Goal: Find specific page/section

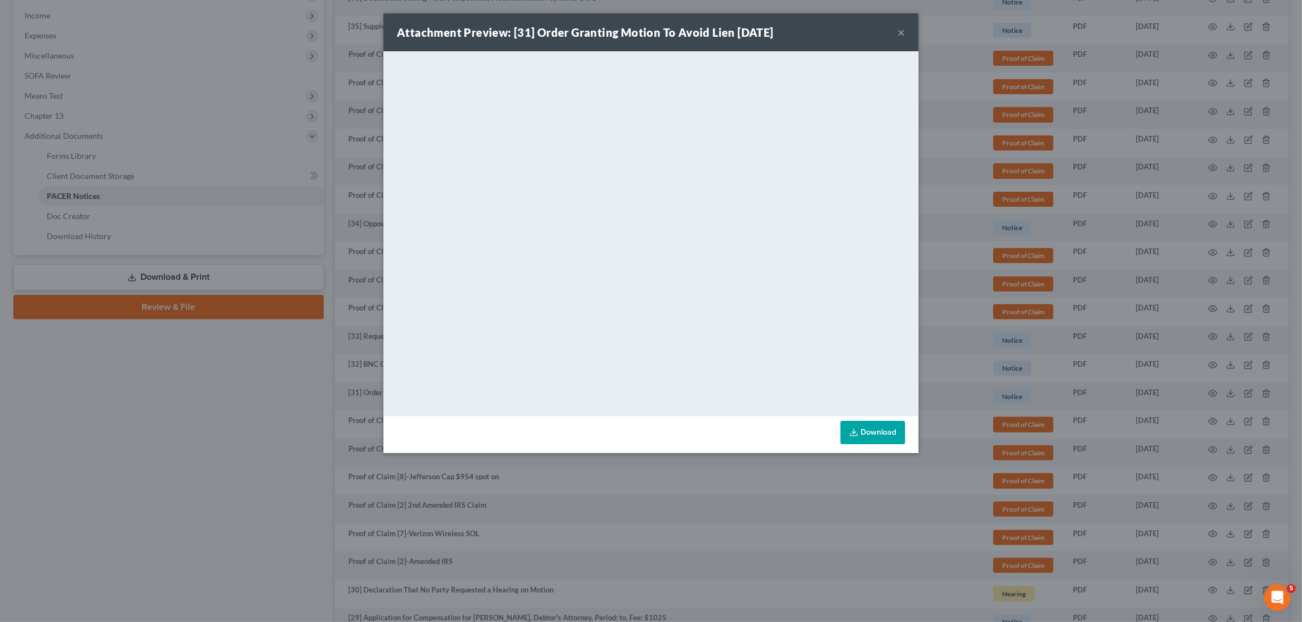
click at [1019, 18] on div "Attachment Preview: [31] Order Granting Motion To Avoid Lien 05/24/2024 × <obje…" at bounding box center [651, 311] width 1302 height 622
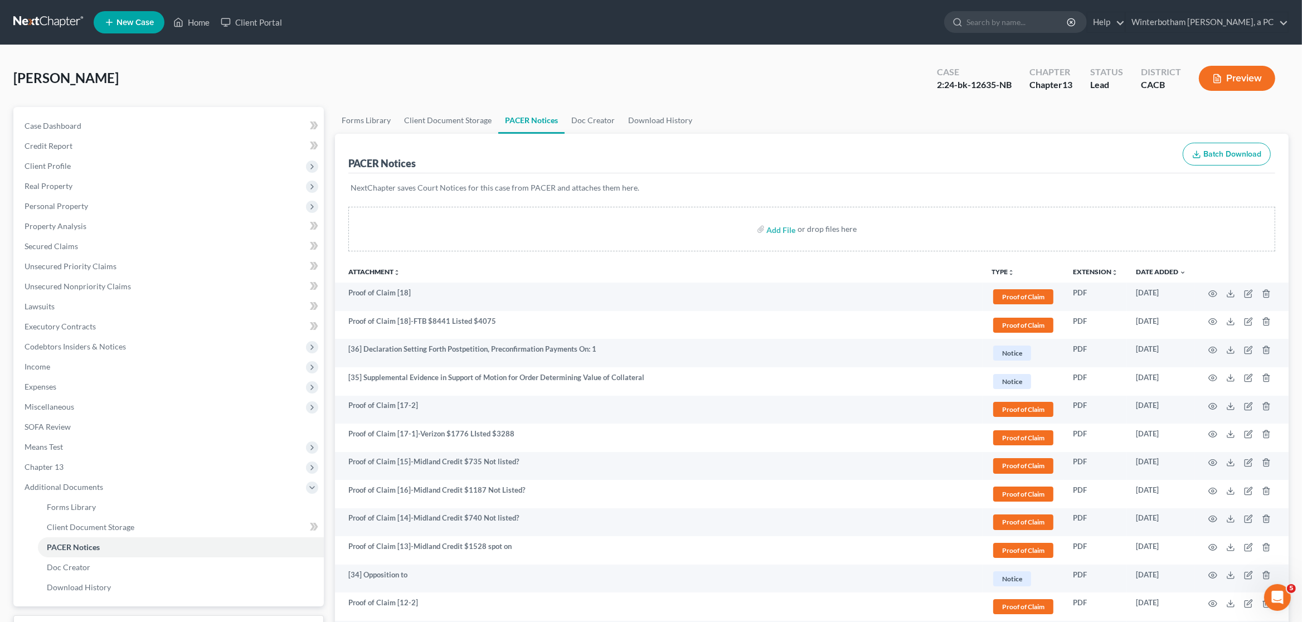
click at [52, 20] on link at bounding box center [48, 22] width 71 height 20
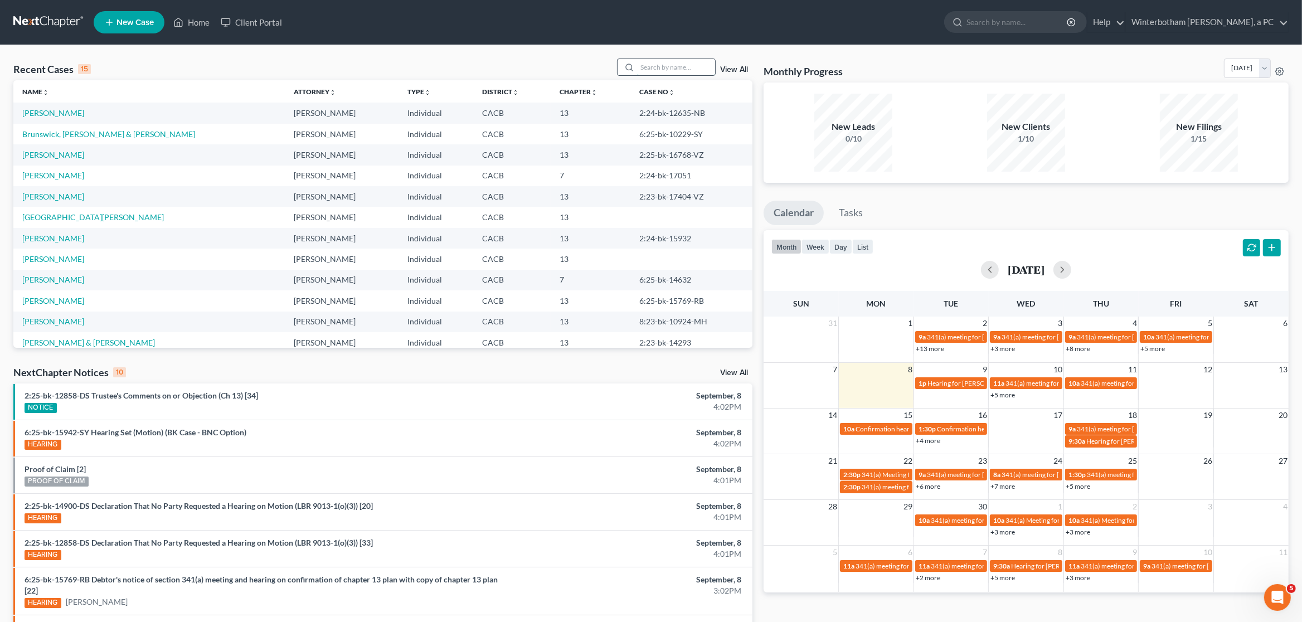
click at [644, 67] on input "search" at bounding box center [676, 67] width 78 height 16
click at [48, 151] on link "[PERSON_NAME]" at bounding box center [53, 154] width 62 height 9
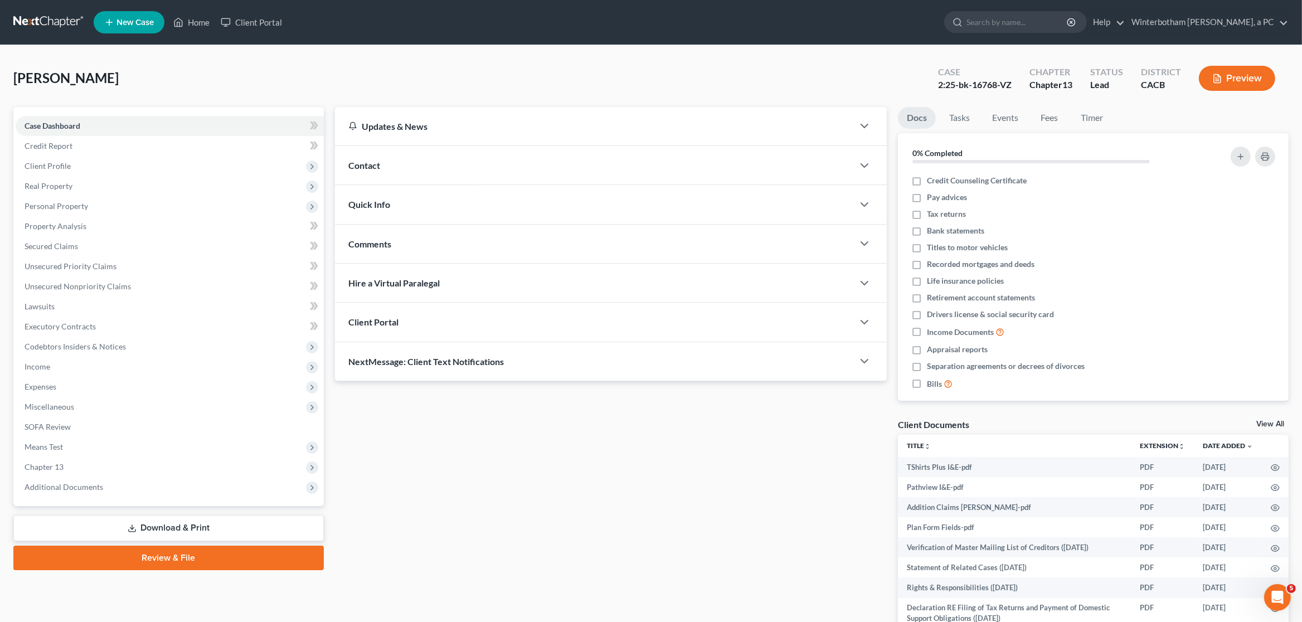
click at [1274, 424] on link "View All" at bounding box center [1270, 424] width 28 height 8
